Goal: Obtain resource: Download file/media

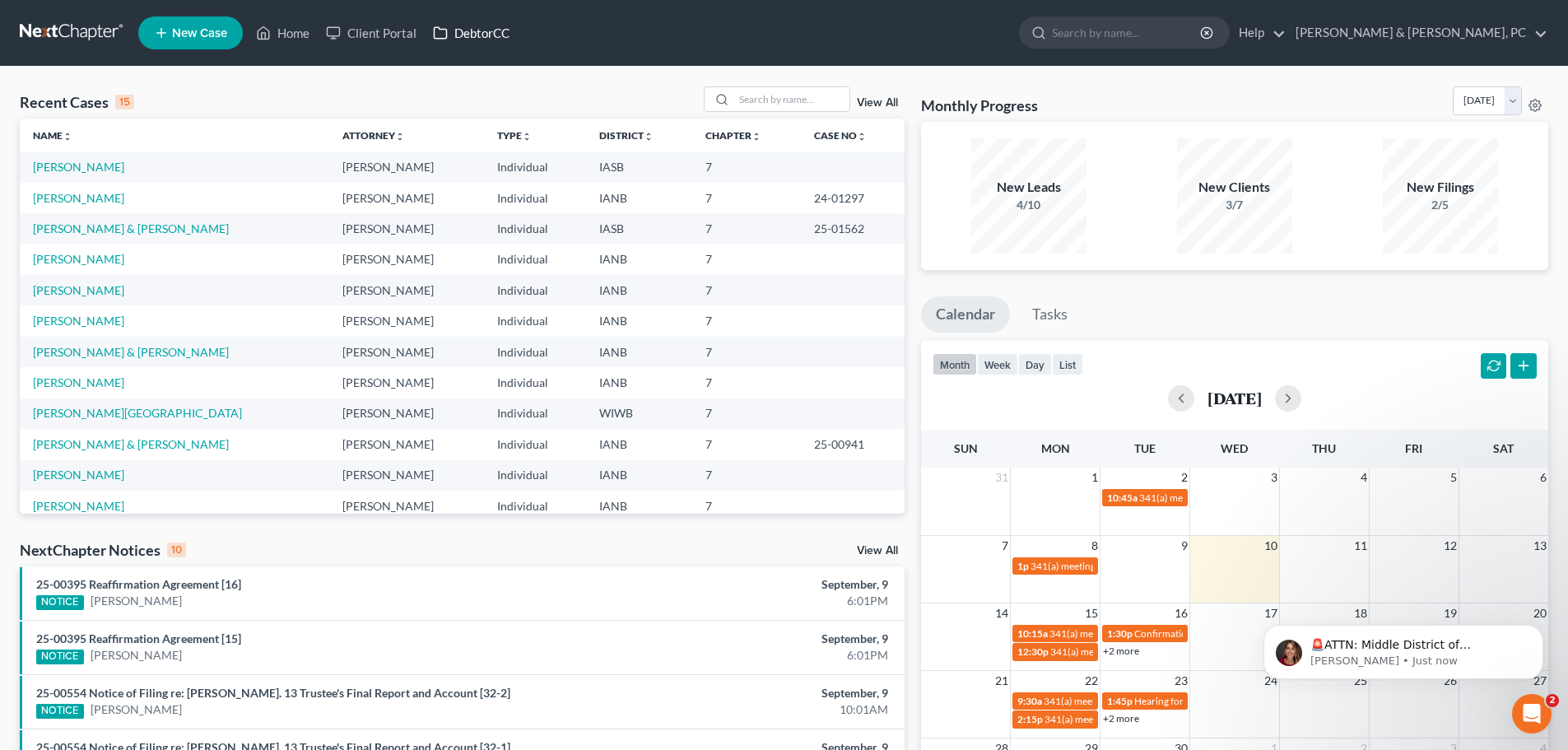
click at [488, 32] on link "DebtorCC" at bounding box center [471, 33] width 93 height 30
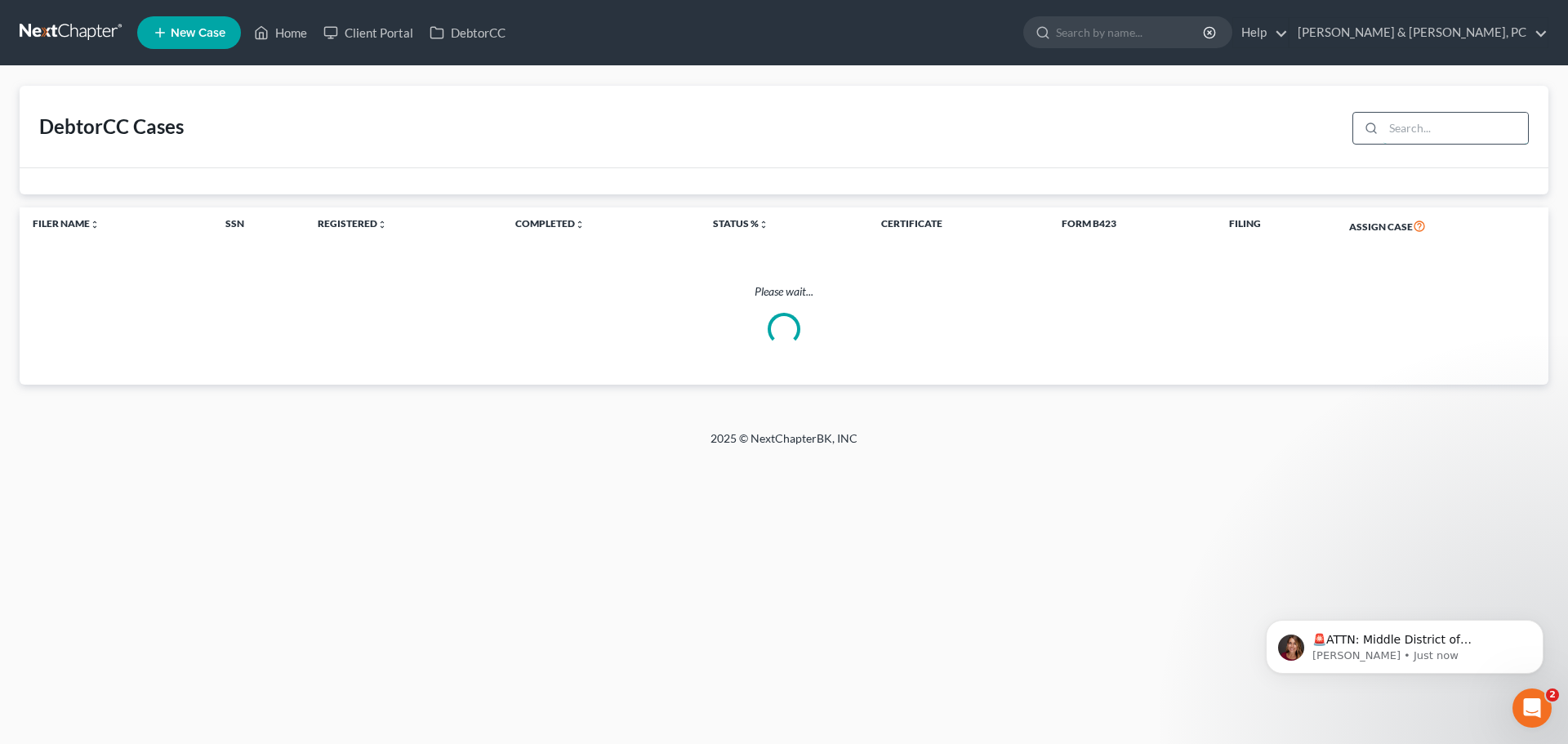
click at [1444, 114] on input "search" at bounding box center [1456, 128] width 145 height 31
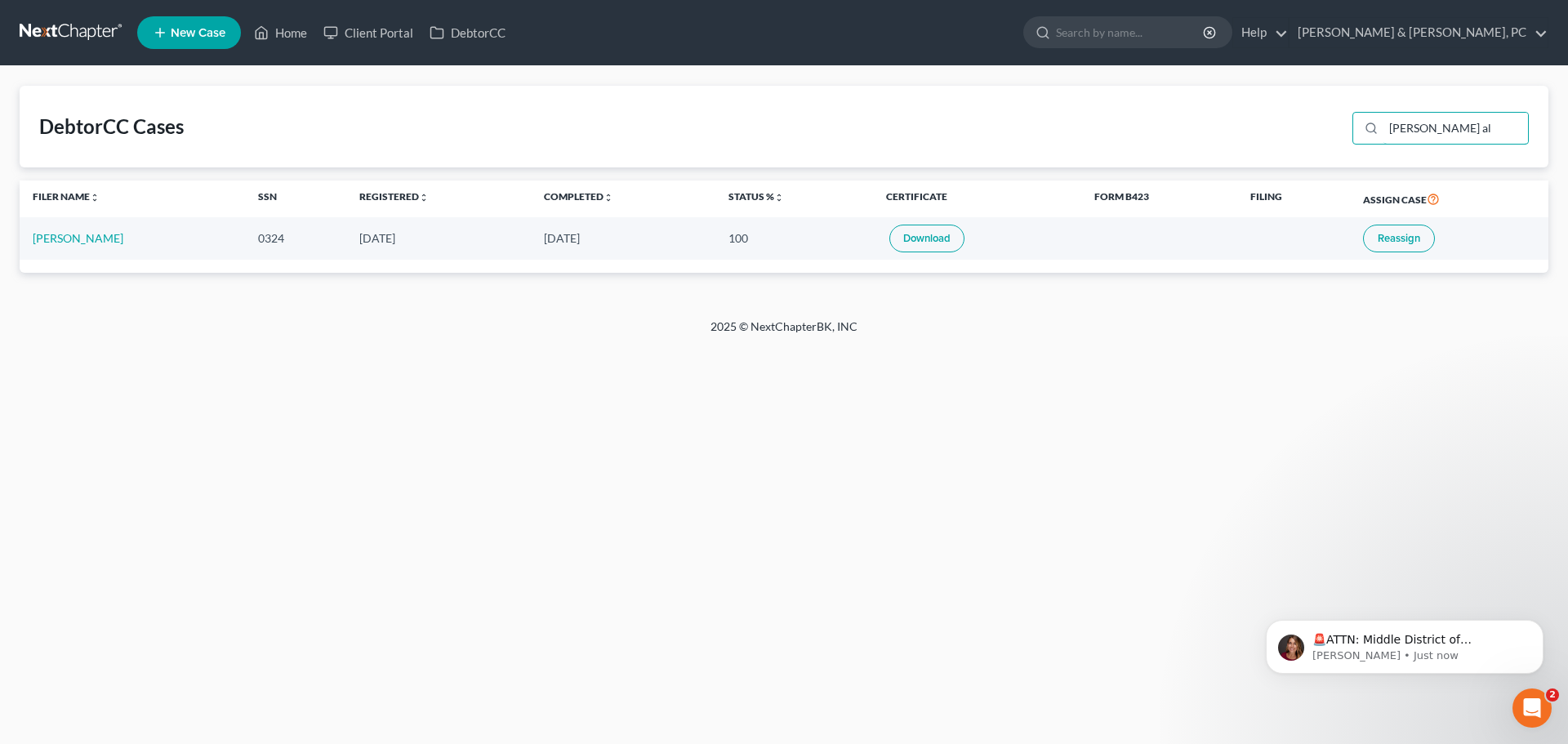
type input "Tami al"
click at [913, 241] on link "Download" at bounding box center [927, 238] width 75 height 28
click at [66, 28] on link at bounding box center [71, 33] width 104 height 30
